Goal: Entertainment & Leisure: Consume media (video, audio)

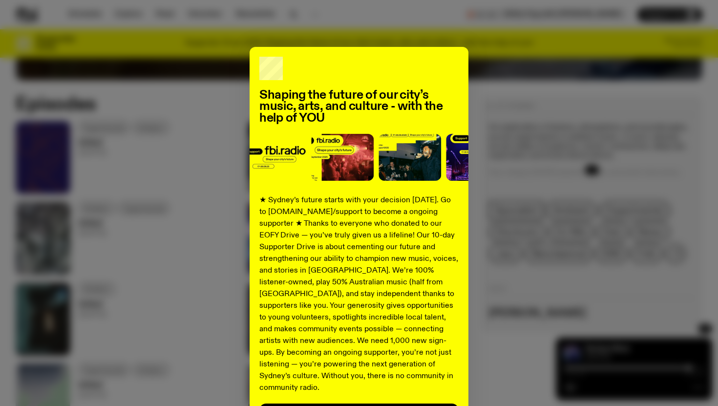
scroll to position [77, 0]
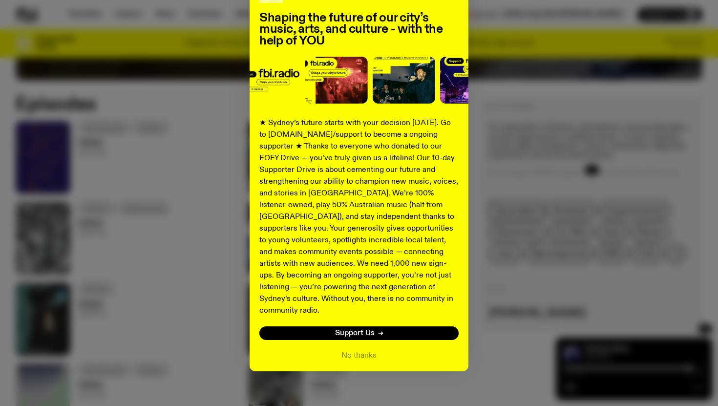
click at [507, 275] on div "Shaping the future of our city’s music, arts, and culture - with the help of YO…" at bounding box center [359, 171] width 687 height 402
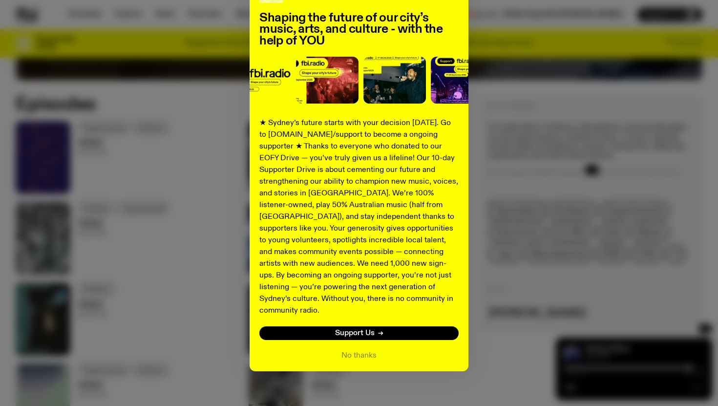
click at [362, 350] on div "Shaping the future of our city’s music, arts, and culture - with the help of YO…" at bounding box center [359, 171] width 219 height 402
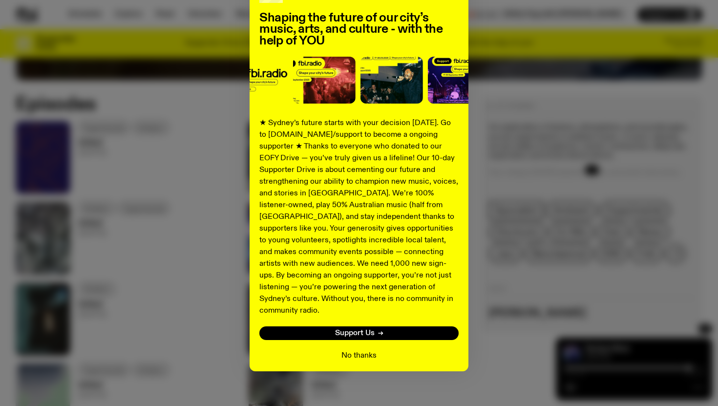
click at [362, 350] on button "No thanks" at bounding box center [358, 356] width 35 height 12
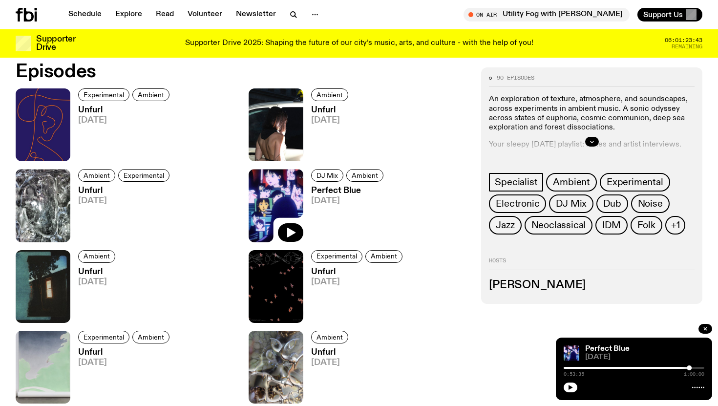
scroll to position [486, 0]
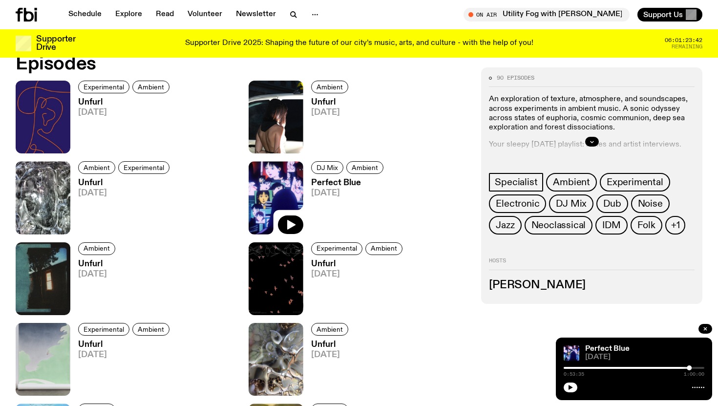
click at [596, 134] on div at bounding box center [592, 142] width 206 height 31
click at [592, 142] on icon "button" at bounding box center [592, 142] width 6 height 6
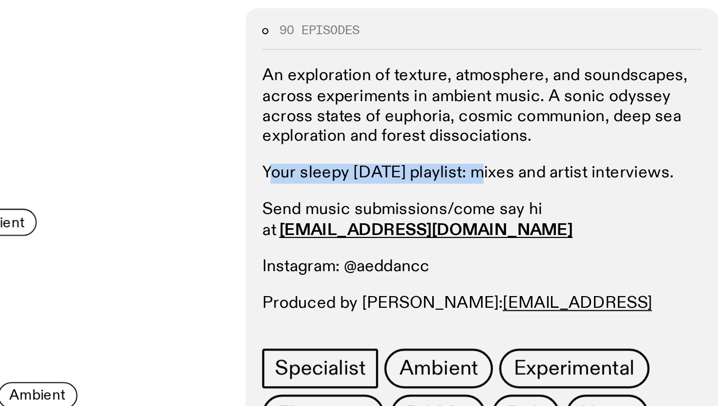
drag, startPoint x: 492, startPoint y: 146, endPoint x: 590, endPoint y: 149, distance: 97.3
click at [590, 149] on p "Your sleepy [DATE] playlist: mixes and artist interviews." at bounding box center [592, 144] width 206 height 9
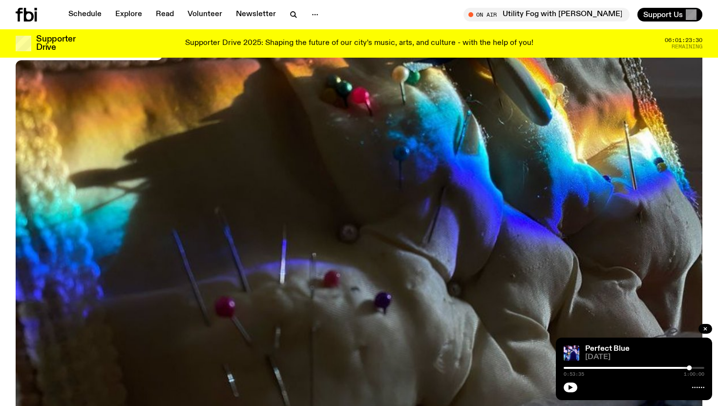
scroll to position [81, 0]
